Goal: Find specific page/section: Find specific page/section

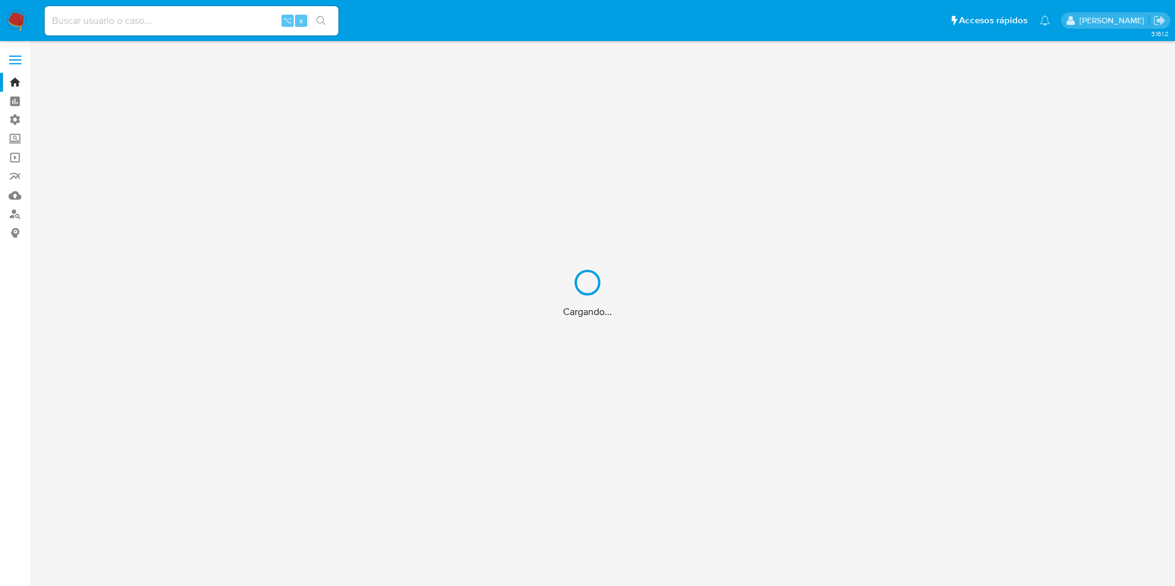
click at [176, 15] on div "Cargando..." at bounding box center [587, 293] width 1175 height 586
click at [153, 15] on div "Cargando..." at bounding box center [587, 293] width 1175 height 586
click at [135, 20] on div "Cargando..." at bounding box center [587, 293] width 1175 height 586
click at [132, 19] on div "Cargando..." at bounding box center [587, 293] width 1175 height 586
click at [122, 24] on div "Cargando..." at bounding box center [587, 293] width 1175 height 586
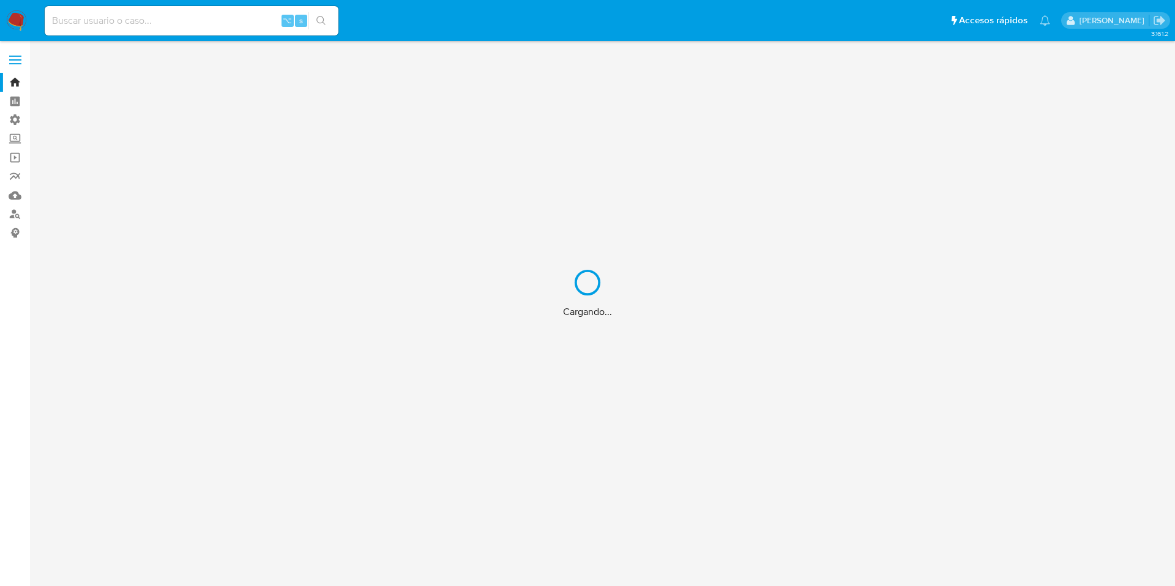
click at [116, 22] on div "Cargando..." at bounding box center [587, 293] width 1175 height 586
click at [103, 20] on div "Cargando..." at bounding box center [587, 293] width 1175 height 586
click at [110, 28] on div "Cargando..." at bounding box center [587, 293] width 1175 height 586
click at [115, 29] on div "Cargando..." at bounding box center [587, 293] width 1175 height 586
click at [100, 22] on div "Cargando..." at bounding box center [587, 293] width 1175 height 586
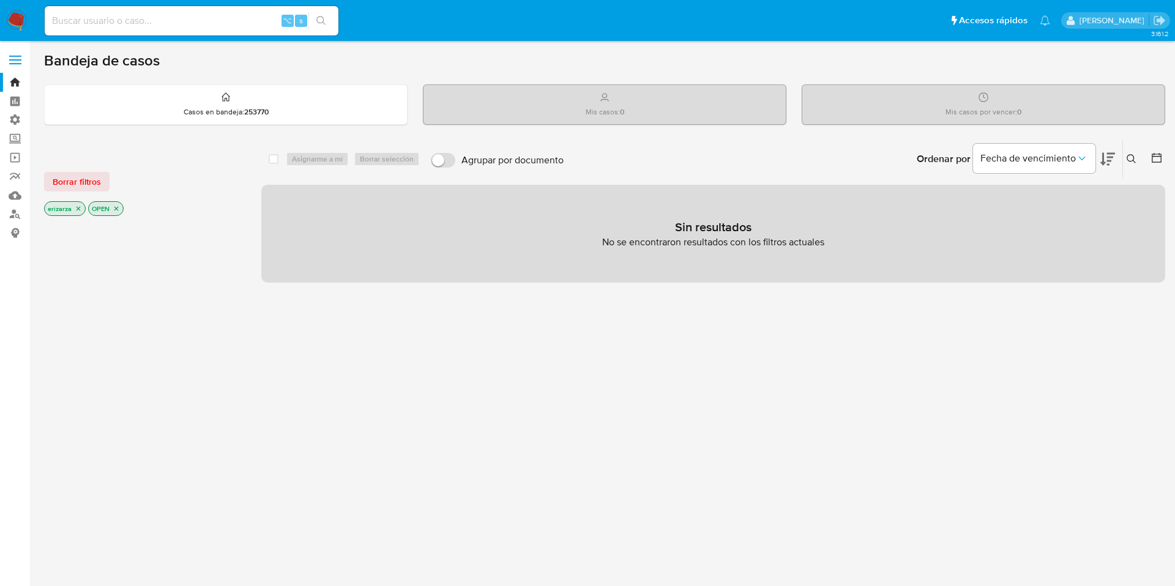
click at [100, 22] on input at bounding box center [192, 21] width 294 height 16
type input "1840023659"
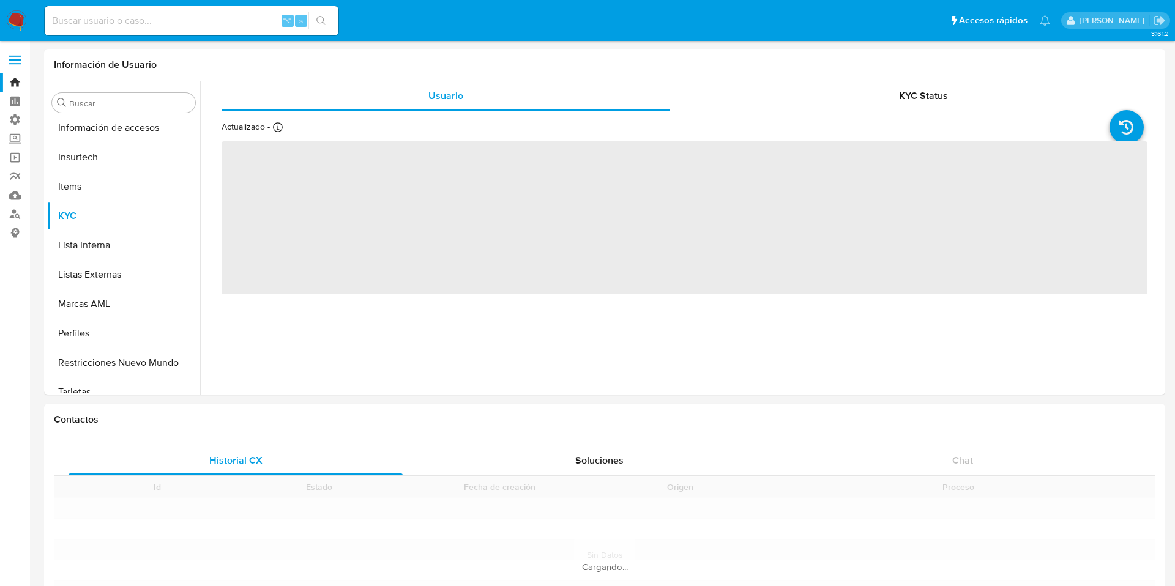
scroll to position [576, 0]
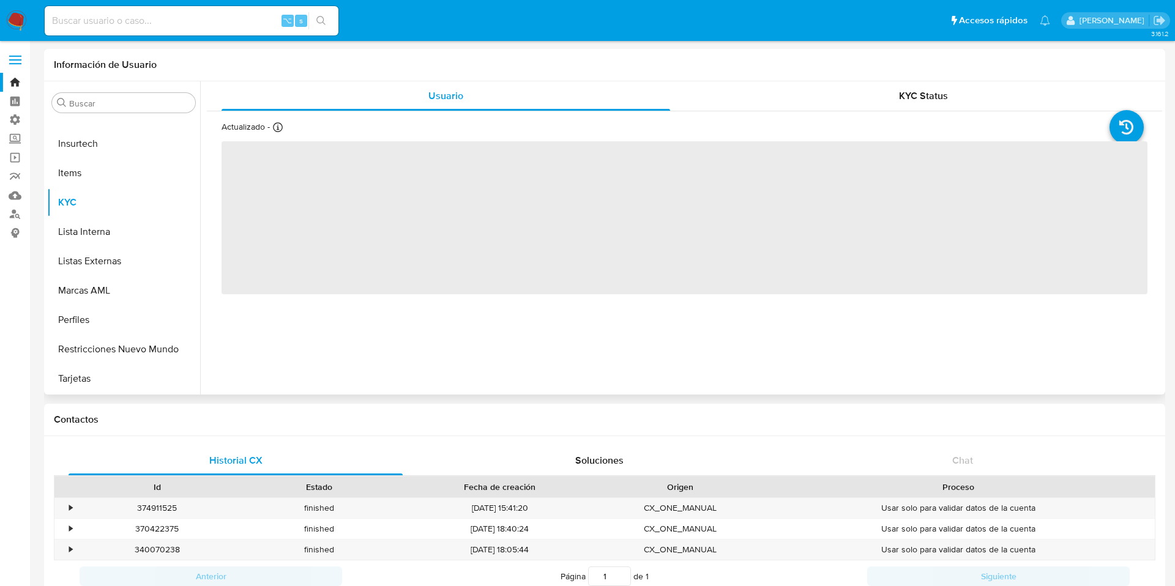
select select "10"
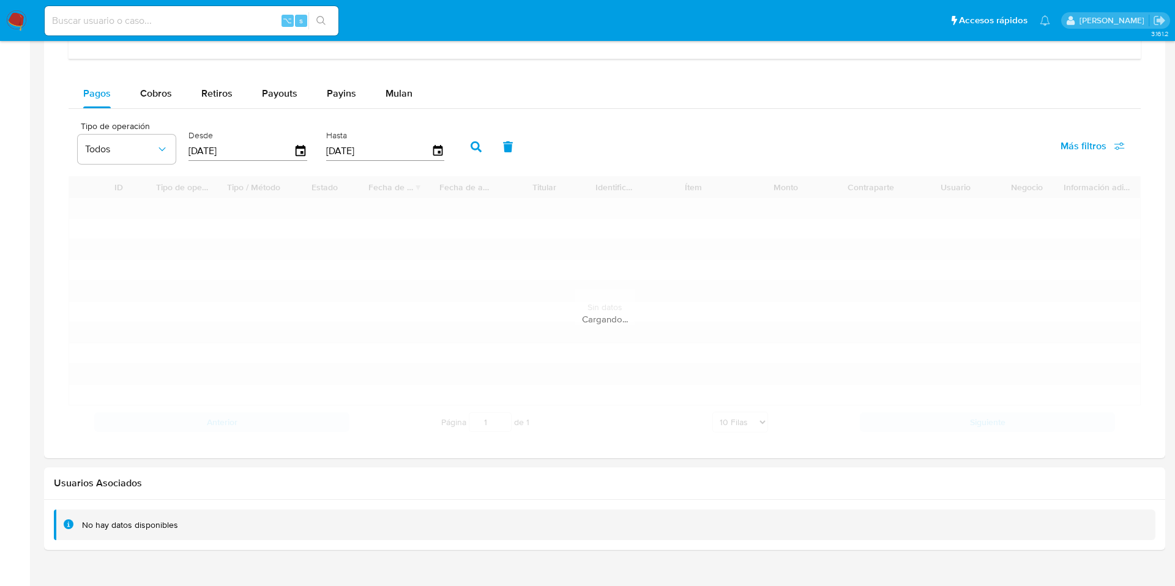
scroll to position [754, 0]
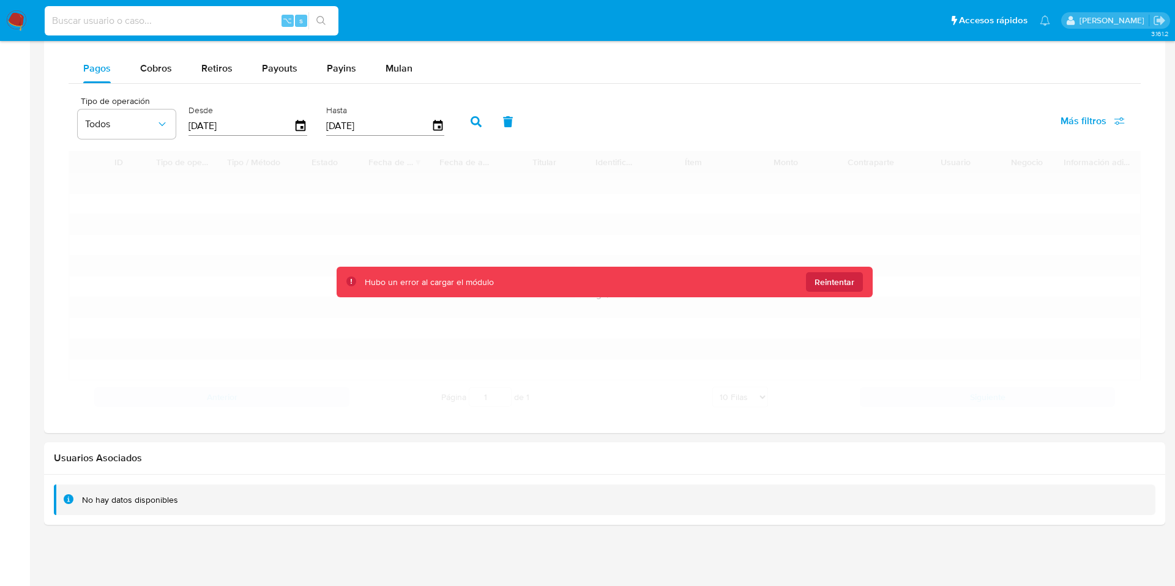
click at [124, 20] on input at bounding box center [192, 21] width 294 height 16
type input "152589577"
